Goal: Task Accomplishment & Management: Manage account settings

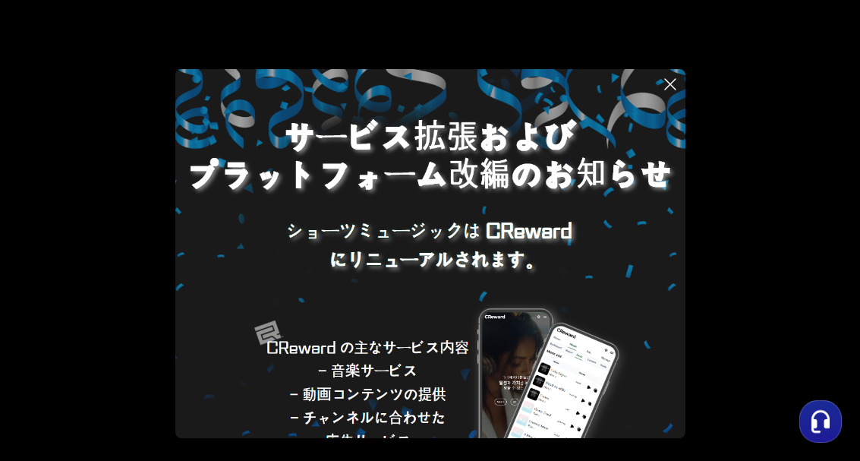
click at [668, 89] on icon at bounding box center [670, 84] width 11 height 11
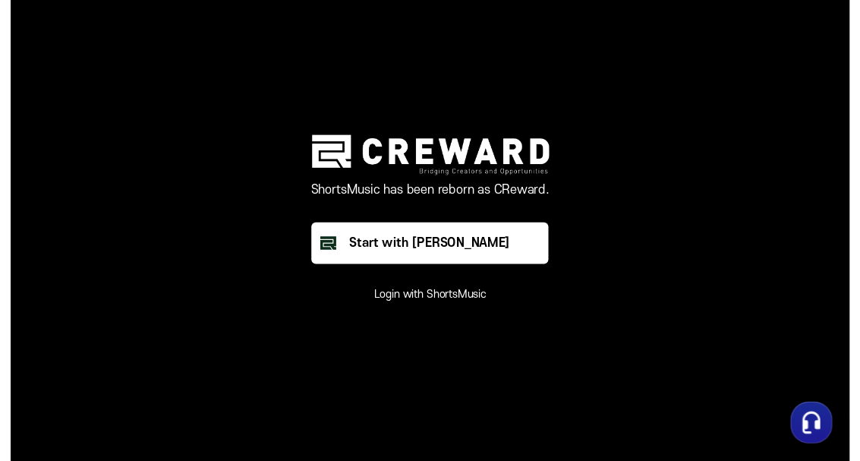
scroll to position [13, 0]
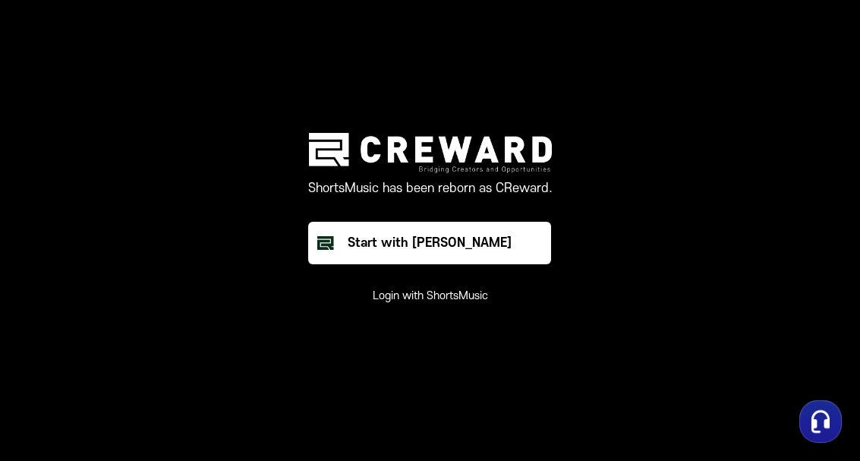
click at [822, 414] on div "button" at bounding box center [820, 421] width 43 height 43
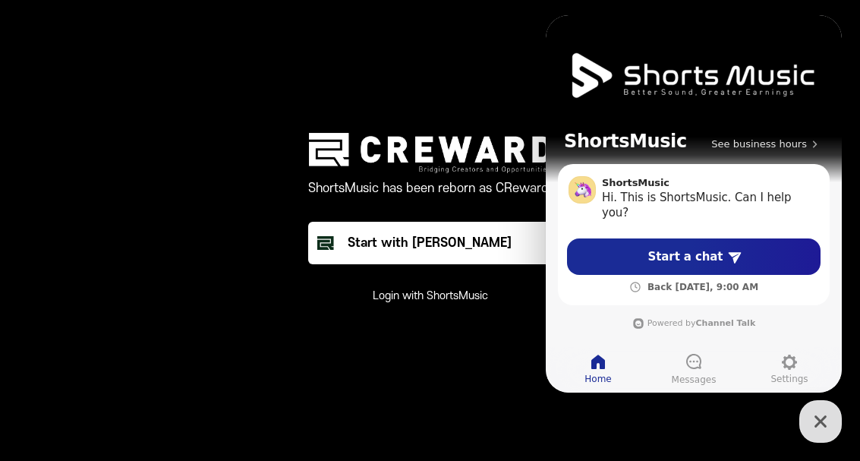
click at [725, 427] on main "ShortsMusic has been reborn as CReward. Start with Creward Login with ShortsMus…" at bounding box center [430, 230] width 860 height 461
click at [822, 420] on icon "button" at bounding box center [820, 421] width 27 height 27
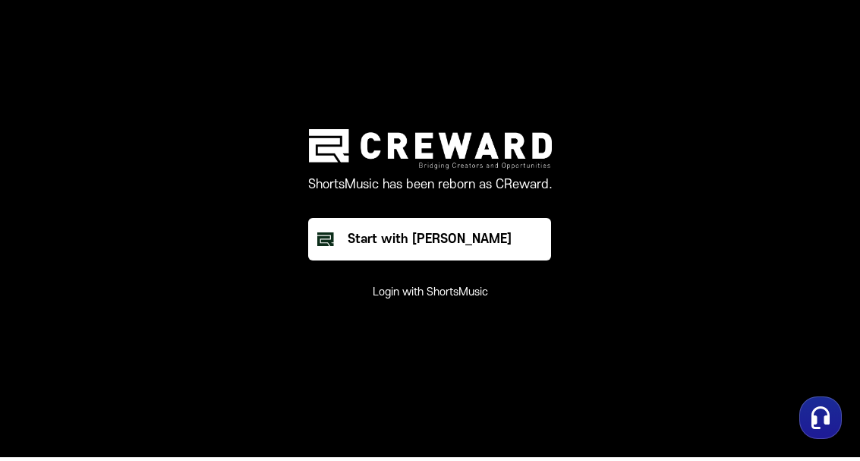
scroll to position [0, 0]
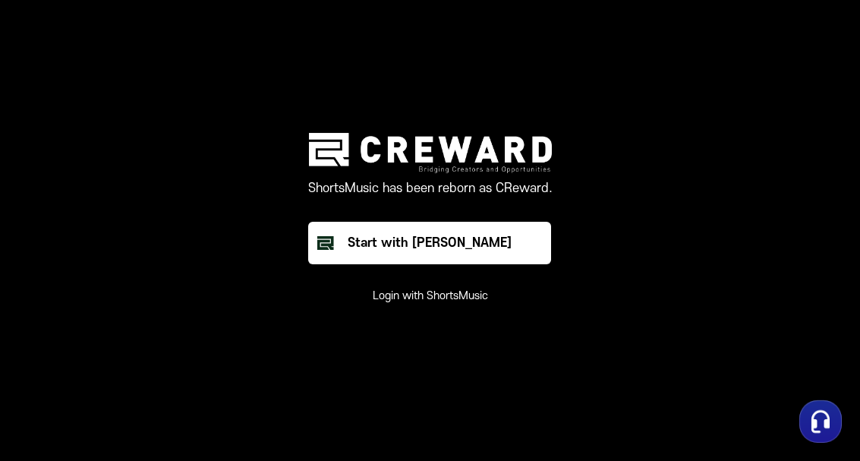
click at [448, 303] on button "Login with ShortsMusic" at bounding box center [430, 295] width 115 height 15
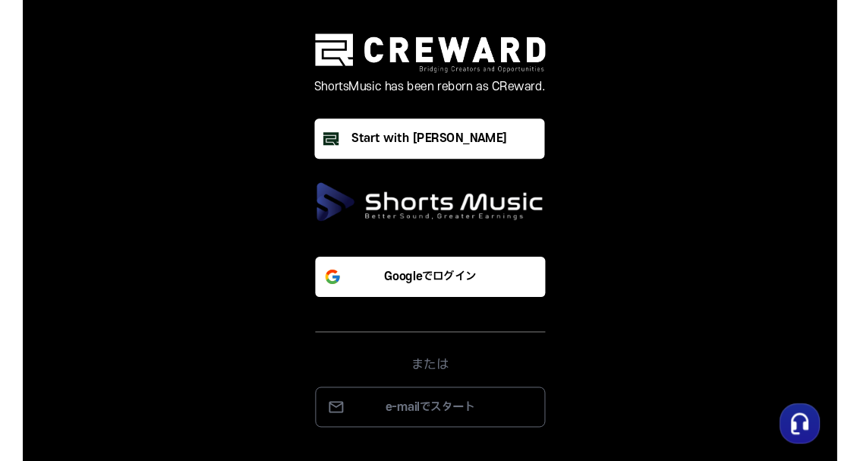
scroll to position [19, 0]
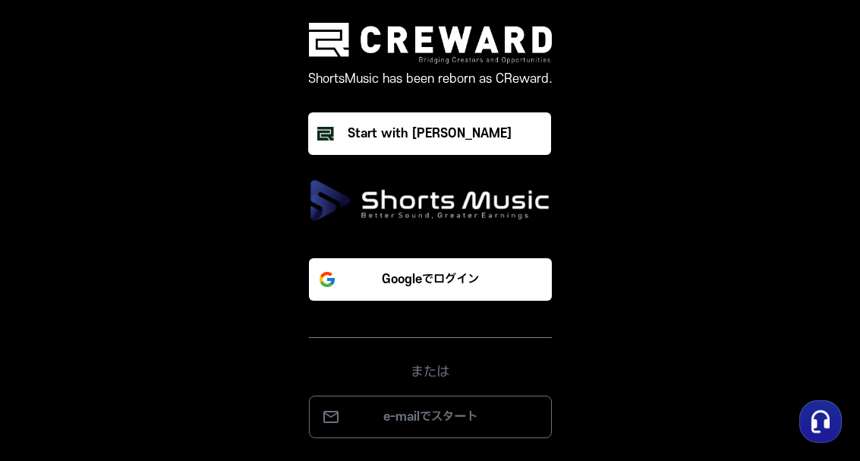
click at [505, 275] on button "Googleでログイン" at bounding box center [430, 279] width 243 height 43
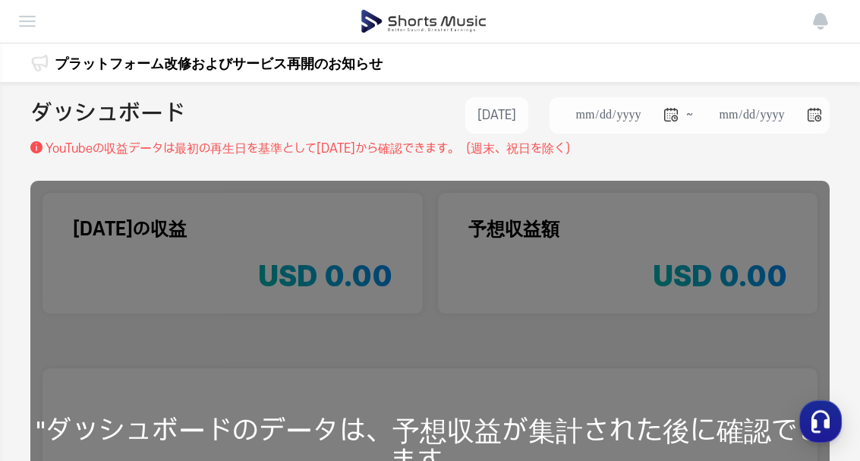
click at [21, 26] on img at bounding box center [27, 21] width 18 height 18
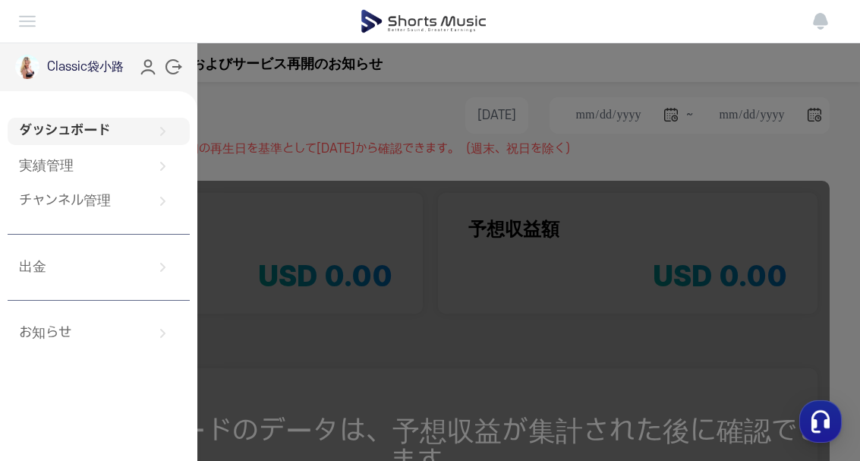
click at [78, 204] on link "チャンネル管理" at bounding box center [99, 200] width 182 height 27
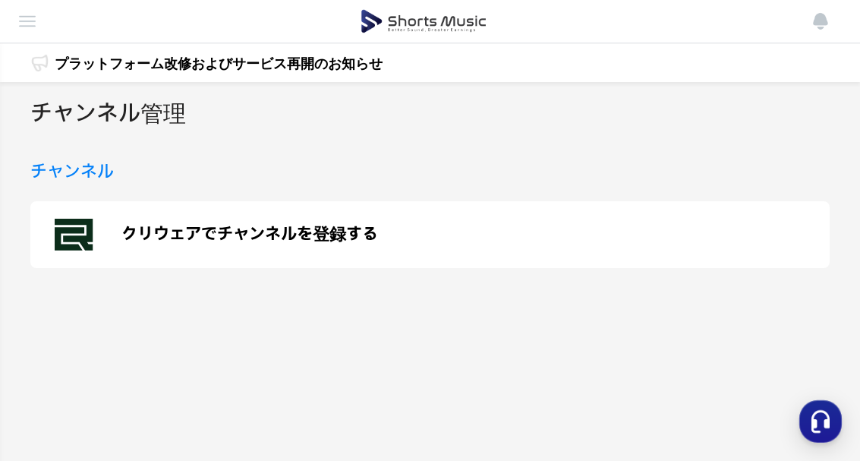
click at [209, 244] on div "クリウェアでチャンネルを登録する" at bounding box center [429, 234] width 799 height 67
